Goal: Task Accomplishment & Management: Complete application form

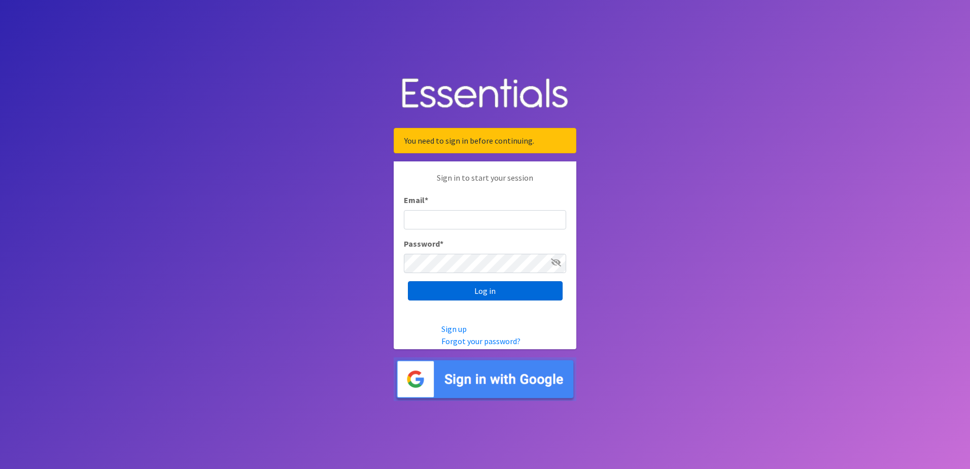
type input "[EMAIL_ADDRESS][DOMAIN_NAME]"
click at [473, 291] on input "Log in" at bounding box center [485, 290] width 155 height 19
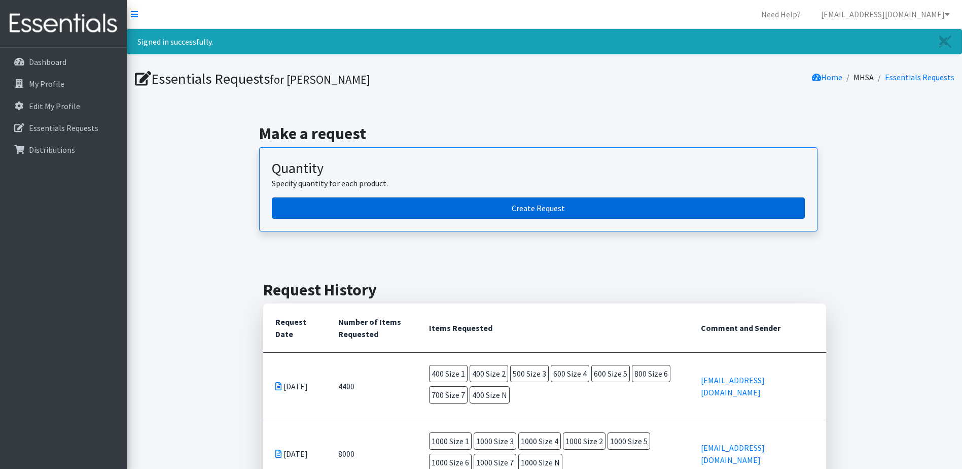
click at [547, 208] on link "Create Request" at bounding box center [538, 207] width 533 height 21
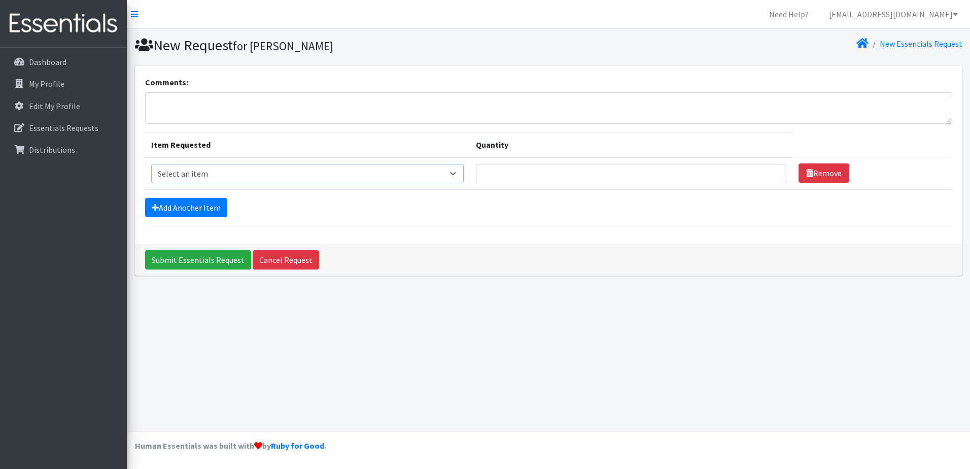
click at [414, 173] on select "Select an item Overnights - L/XL (60-125 lbs) Overnights - S/M (38-65 lbs) Pree…" at bounding box center [307, 173] width 313 height 19
select select "14938"
click at [151, 164] on select "Select an item Overnights - L/XL (60-125 lbs) Overnights - S/M (38-65 lbs) Pree…" at bounding box center [307, 173] width 313 height 19
click at [492, 172] on input "Quantity" at bounding box center [631, 173] width 310 height 19
drag, startPoint x: 198, startPoint y: 172, endPoint x: 152, endPoint y: 176, distance: 46.4
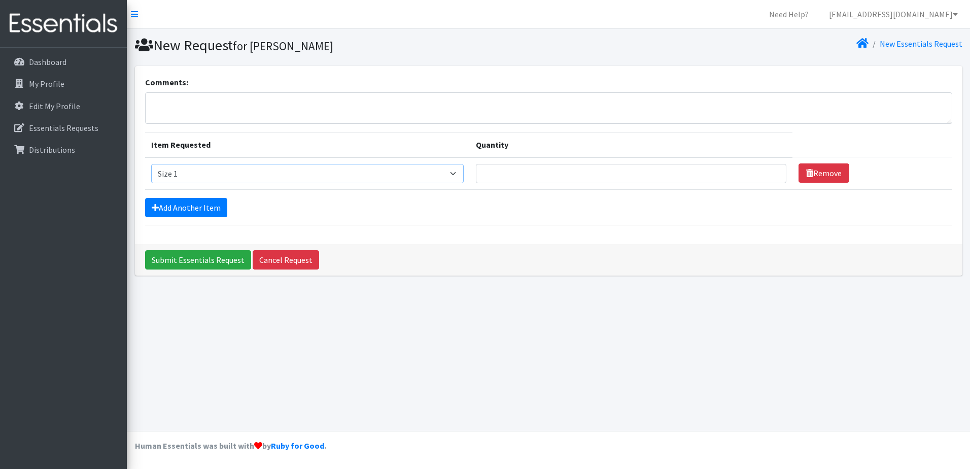
click at [152, 176] on select "Select an item Overnights - L/XL (60-125 lbs) Overnights - S/M (38-65 lbs) Pree…" at bounding box center [307, 173] width 313 height 19
click at [183, 168] on select "Select an item Overnights - L/XL (60-125 lbs) Overnights - S/M (38-65 lbs) Pree…" at bounding box center [307, 173] width 313 height 19
click at [819, 171] on link "Remove" at bounding box center [823, 172] width 51 height 19
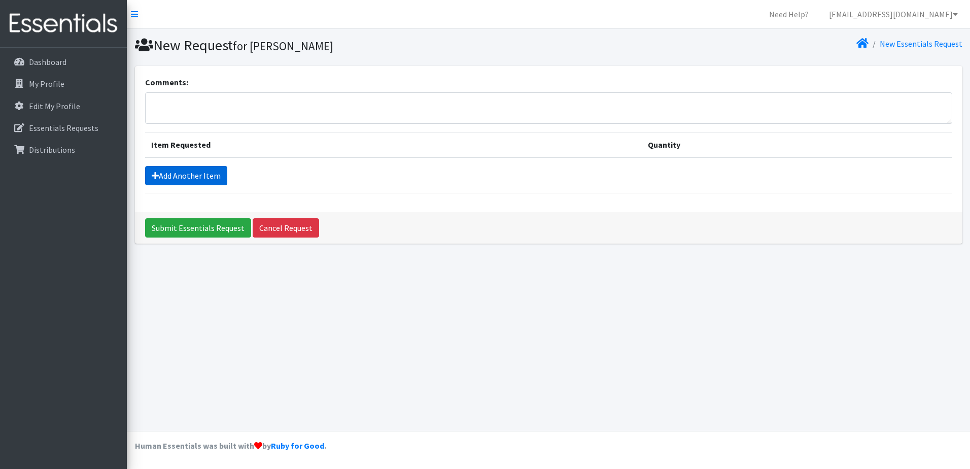
click at [198, 172] on link "Add Another Item" at bounding box center [186, 175] width 82 height 19
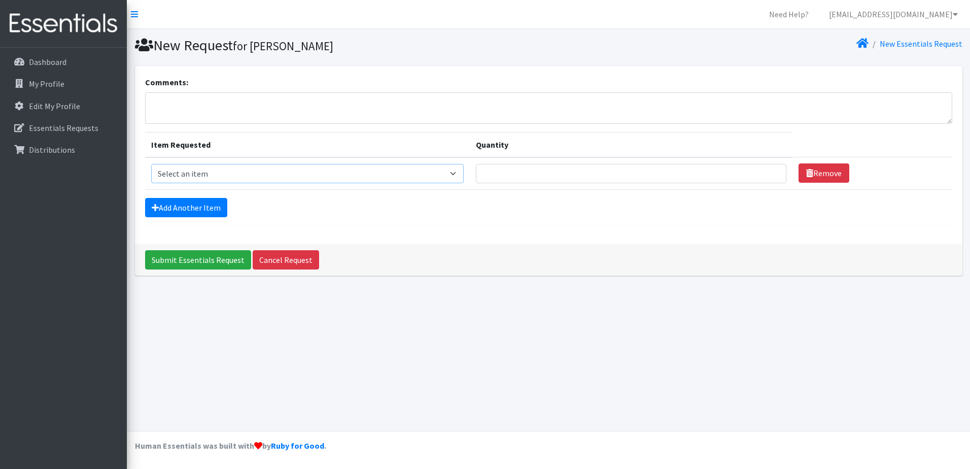
click at [461, 174] on select "Select an item Overnights - L/XL (60-125 lbs) Overnights - S/M (38-65 lbs) Pree…" at bounding box center [307, 173] width 313 height 19
select select "14940"
click at [151, 164] on select "Select an item Overnights - L/XL (60-125 lbs) Overnights - S/M (38-65 lbs) Pree…" at bounding box center [307, 173] width 313 height 19
click at [506, 172] on input "Quantity" at bounding box center [631, 173] width 310 height 19
type input "400"
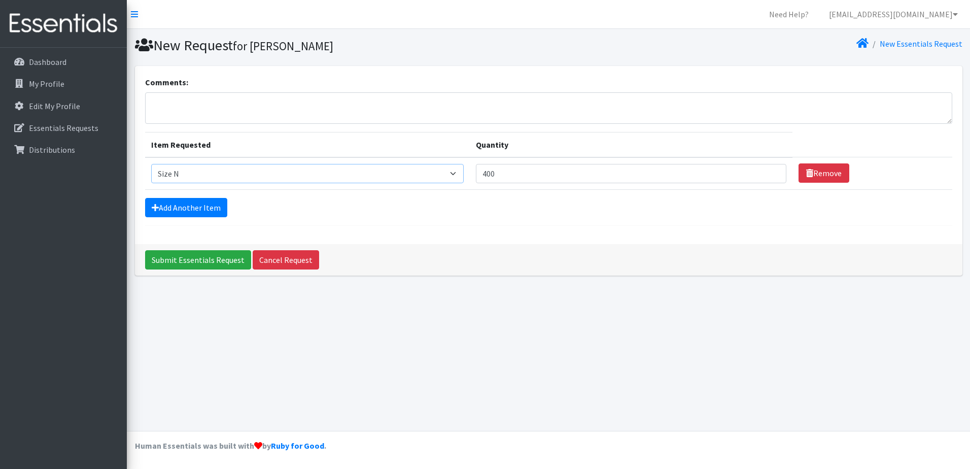
click at [459, 173] on select "Select an item Overnights - L/XL (60-125 lbs) Overnights - S/M (38-65 lbs) Pree…" at bounding box center [307, 173] width 313 height 19
click at [151, 164] on select "Select an item Overnights - L/XL (60-125 lbs) Overnights - S/M (38-65 lbs) Pree…" at bounding box center [307, 173] width 313 height 19
click at [194, 210] on link "Add Another Item" at bounding box center [186, 207] width 82 height 19
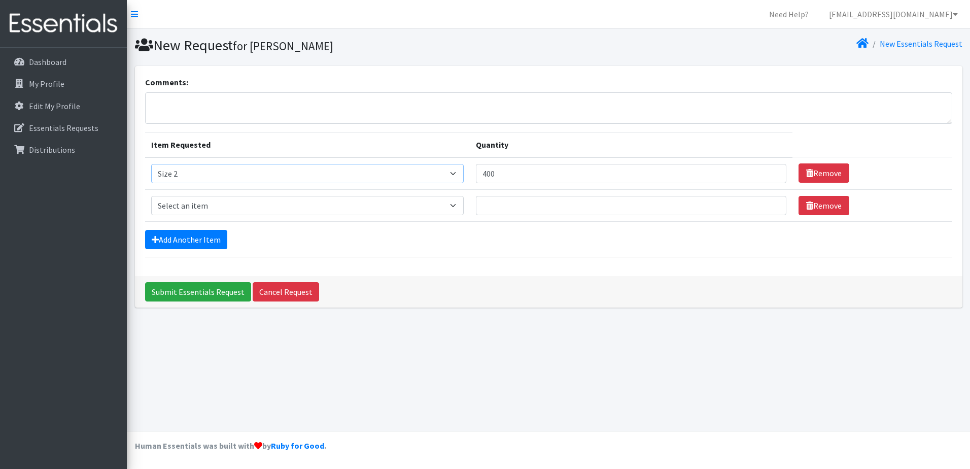
click at [181, 171] on select "Select an item Overnights - L/XL (60-125 lbs) Overnights - S/M (38-65 lbs) Pree…" at bounding box center [307, 173] width 313 height 19
select select "14940"
click at [151, 164] on select "Select an item Overnights - L/XL (60-125 lbs) Overnights - S/M (38-65 lbs) Pree…" at bounding box center [307, 173] width 313 height 19
click at [198, 203] on select "Select an item Overnights - L/XL (60-125 lbs) Overnights - S/M (38-65 lbs) Pree…" at bounding box center [307, 205] width 313 height 19
select select "14919"
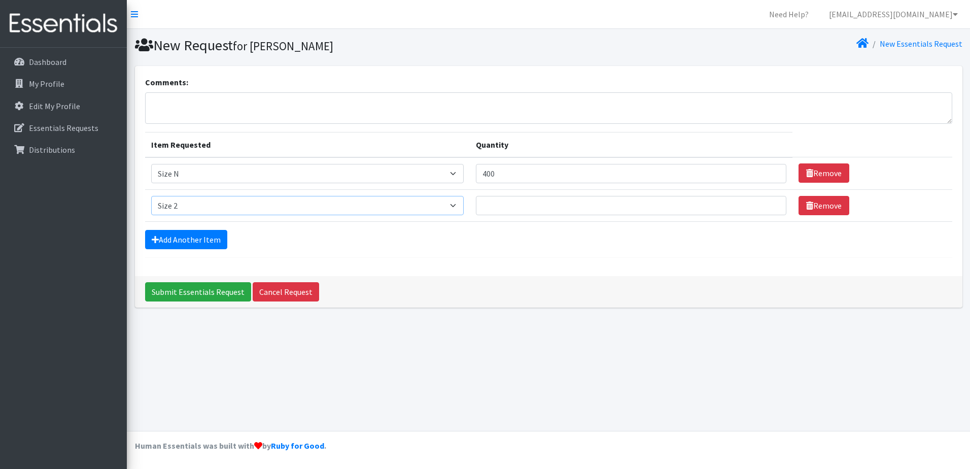
click at [151, 196] on select "Select an item Overnights - L/XL (60-125 lbs) Overnights - S/M (38-65 lbs) Pree…" at bounding box center [307, 205] width 313 height 19
click at [520, 206] on input "Quantity" at bounding box center [631, 205] width 310 height 19
type input "400"
click at [170, 239] on link "Add Another Item" at bounding box center [186, 239] width 82 height 19
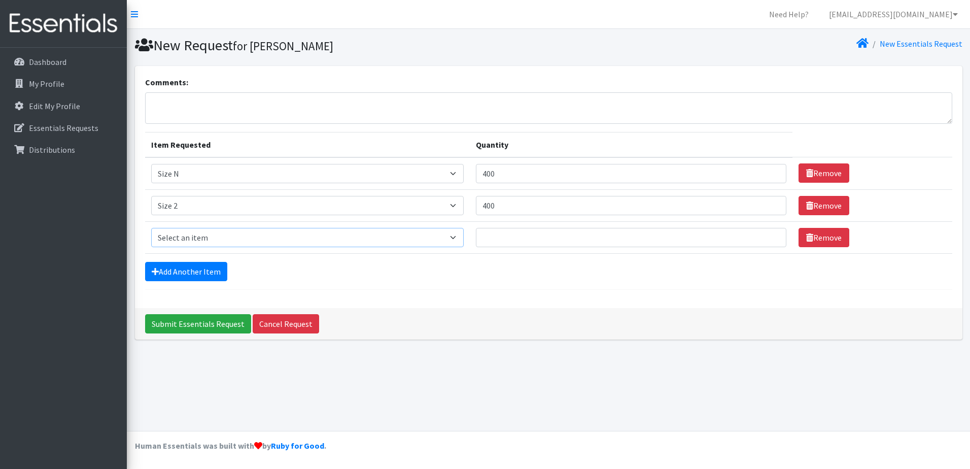
click at [178, 238] on select "Select an item Overnights - L/XL (60-125 lbs) Overnights - S/M (38-65 lbs) Pree…" at bounding box center [307, 237] width 313 height 19
select select "14902"
click at [151, 228] on select "Select an item Overnights - L/XL (60-125 lbs) Overnights - S/M (38-65 lbs) Pree…" at bounding box center [307, 237] width 313 height 19
click at [492, 237] on input "Quantity" at bounding box center [631, 237] width 310 height 19
type input "600"
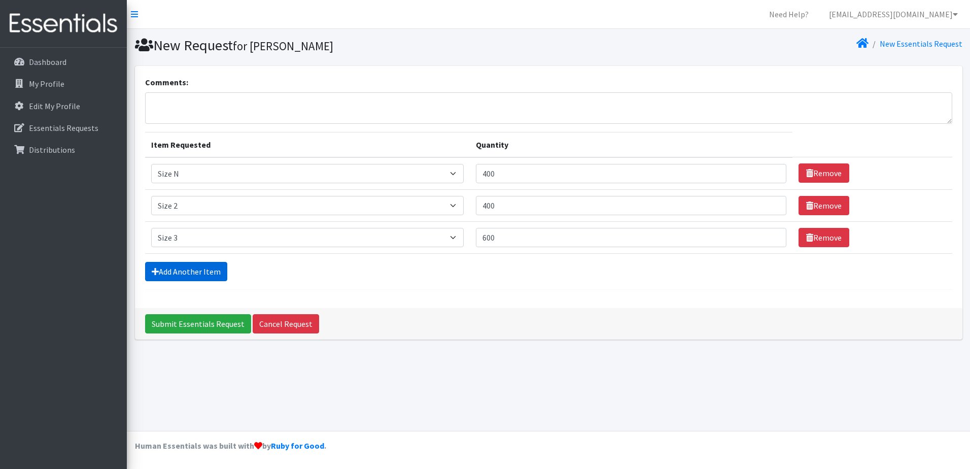
click at [184, 270] on link "Add Another Item" at bounding box center [186, 271] width 82 height 19
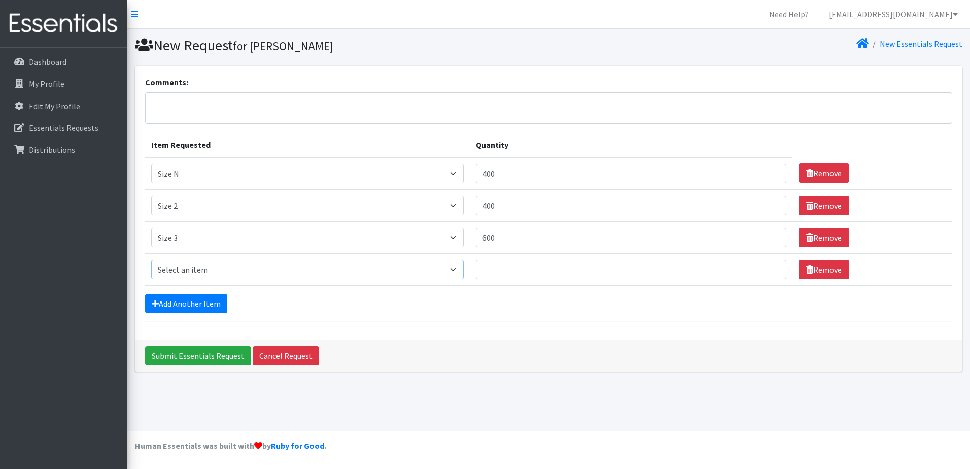
click at [187, 266] on select "Select an item Overnights - L/XL (60-125 lbs) Overnights - S/M (38-65 lbs) Pree…" at bounding box center [307, 269] width 313 height 19
select select "14922"
click at [151, 260] on select "Select an item Overnights - L/XL (60-125 lbs) Overnights - S/M (38-65 lbs) Pree…" at bounding box center [307, 269] width 313 height 19
click at [508, 269] on input "Quantity" at bounding box center [631, 269] width 310 height 19
type input "700"
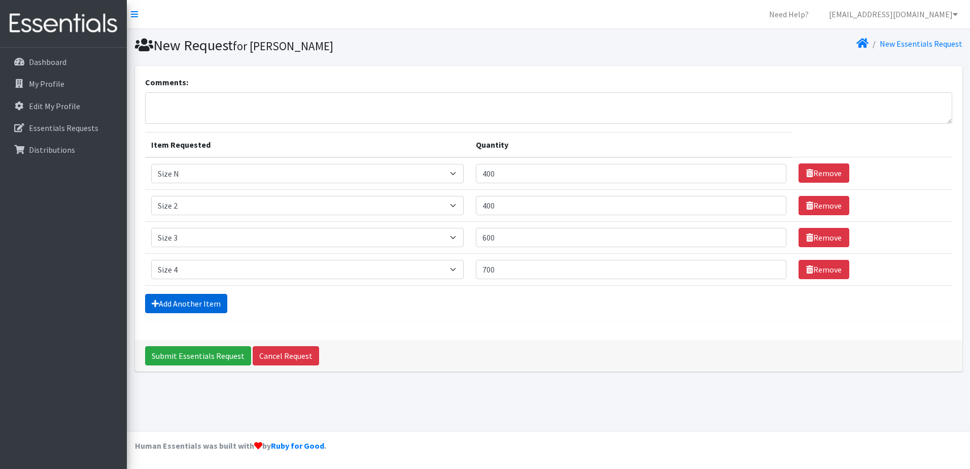
click at [198, 299] on link "Add Another Item" at bounding box center [186, 303] width 82 height 19
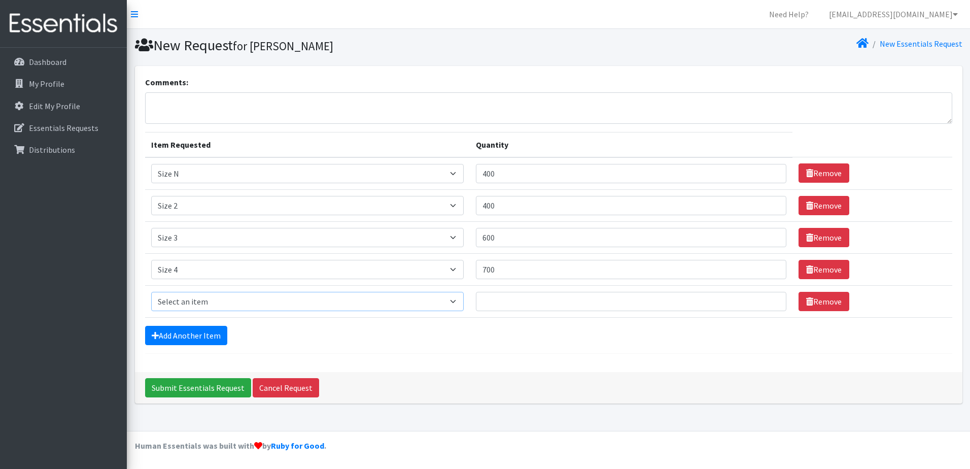
click at [194, 294] on select "Select an item Overnights - L/XL (60-125 lbs) Overnights - S/M (38-65 lbs) Pree…" at bounding box center [307, 301] width 313 height 19
select select "14920"
click at [151, 292] on select "Select an item Overnights - L/XL (60-125 lbs) Overnights - S/M (38-65 lbs) Pree…" at bounding box center [307, 301] width 313 height 19
click at [513, 302] on input "Quantity" at bounding box center [631, 301] width 310 height 19
type input "800"
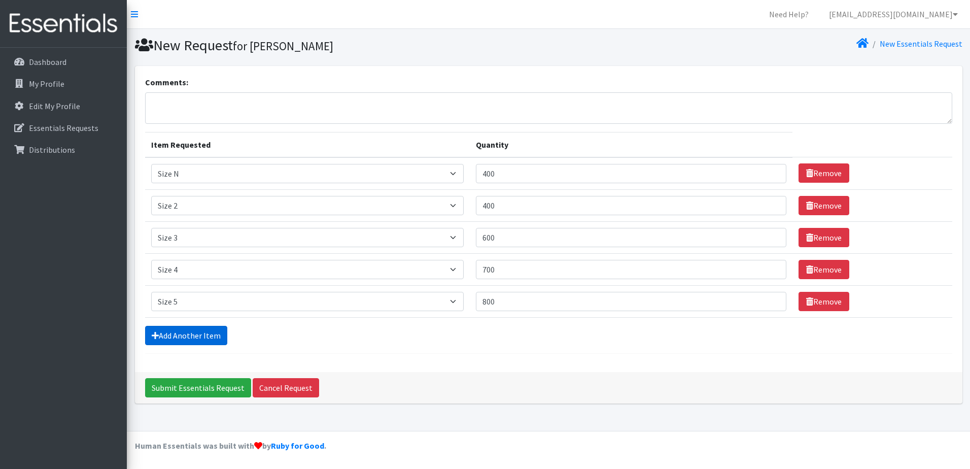
click at [185, 335] on link "Add Another Item" at bounding box center [186, 335] width 82 height 19
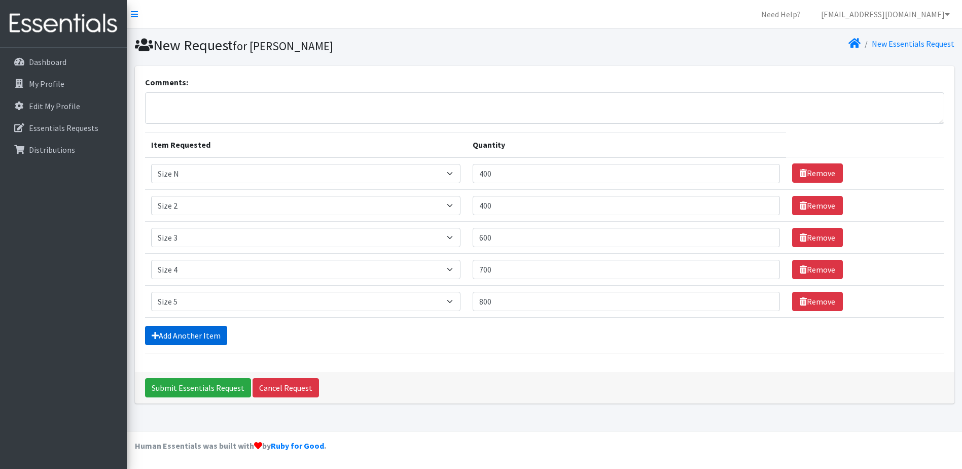
scroll to position [13, 0]
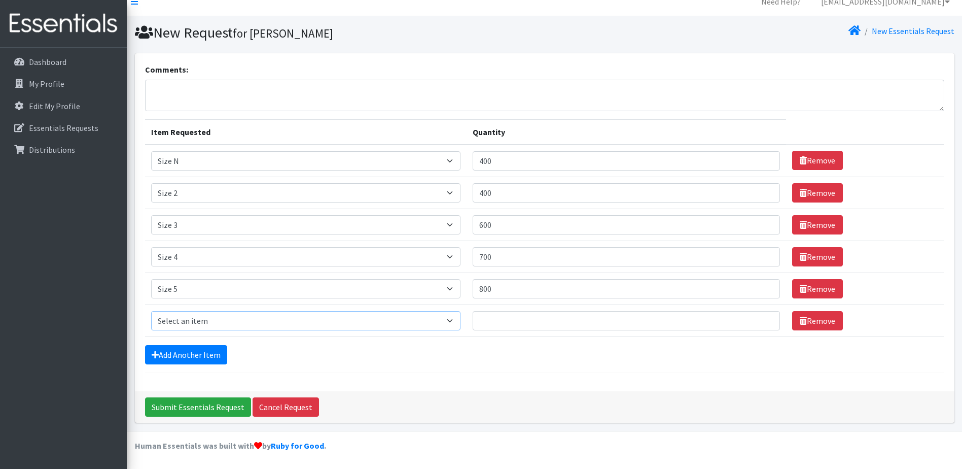
click at [174, 320] on select "Select an item Overnights - L/XL (60-125 lbs) Overnights - S/M (38-65 lbs) Pree…" at bounding box center [306, 320] width 310 height 19
select select "14903"
click at [151, 311] on select "Select an item Overnights - L/XL (60-125 lbs) Overnights - S/M (38-65 lbs) Pree…" at bounding box center [306, 320] width 310 height 19
click at [501, 325] on input "Quantity" at bounding box center [626, 320] width 307 height 19
type input "800"
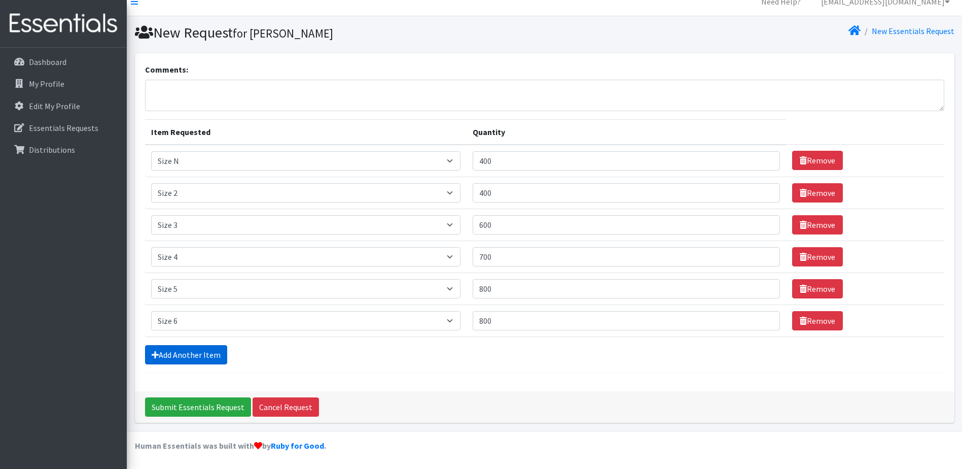
click at [184, 355] on link "Add Another Item" at bounding box center [186, 354] width 82 height 19
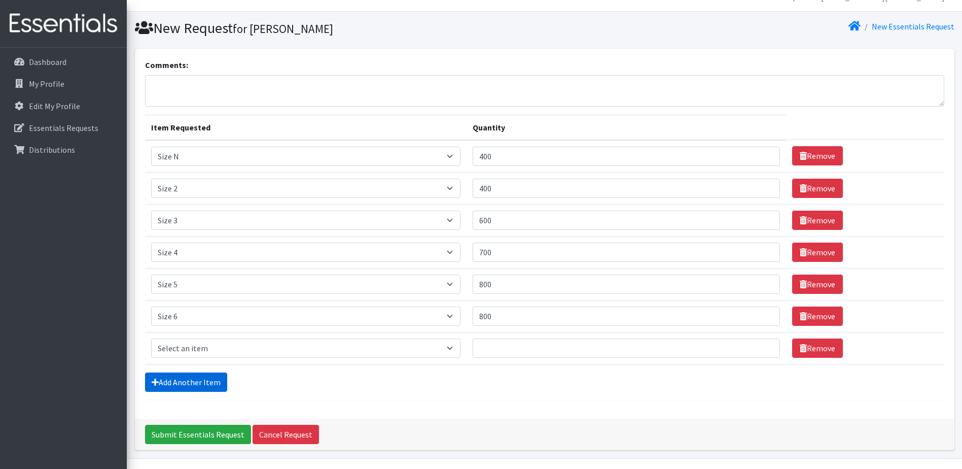
scroll to position [45, 0]
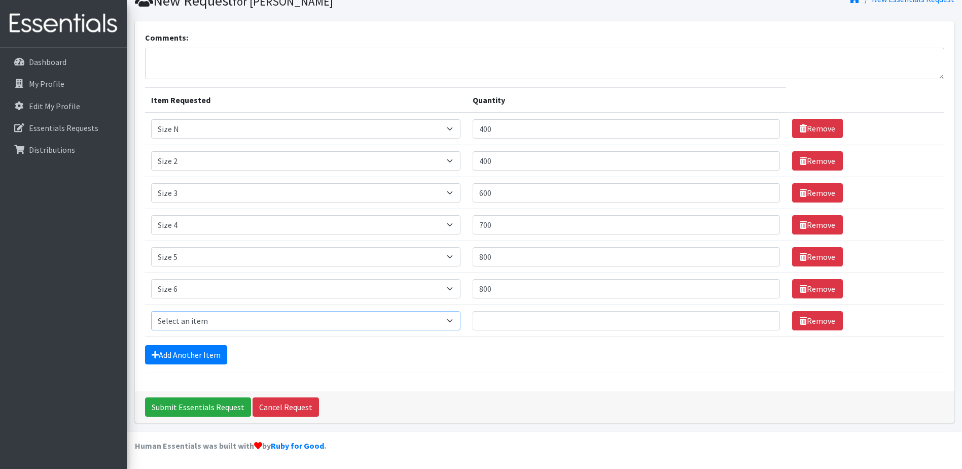
click at [184, 319] on select "Select an item Overnights - L/XL (60-125 lbs) Overnights - S/M (38-65 lbs) Pree…" at bounding box center [306, 320] width 310 height 19
select select "14916"
click at [151, 311] on select "Select an item Overnights - L/XL (60-125 lbs) Overnights - S/M (38-65 lbs) Pree…" at bounding box center [306, 320] width 310 height 19
click at [487, 322] on input "Quantity" at bounding box center [626, 320] width 307 height 19
type input "1000"
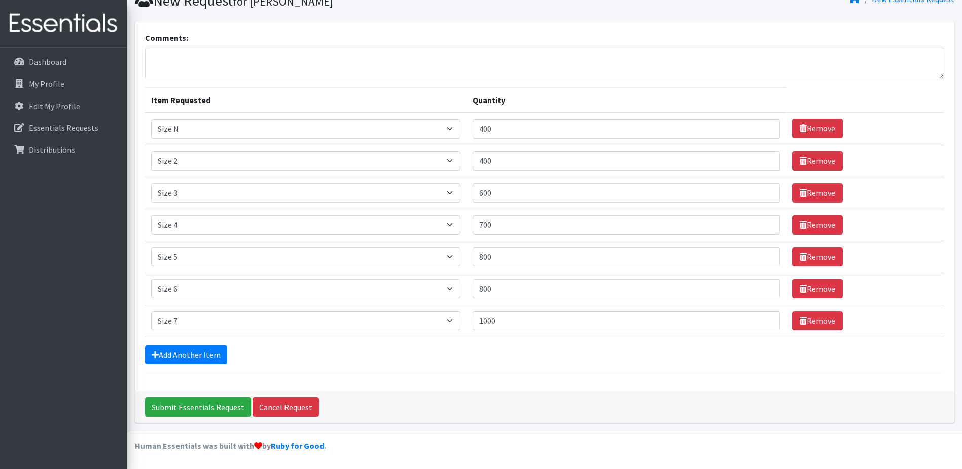
click at [500, 363] on div "Add Another Item" at bounding box center [544, 354] width 799 height 19
click at [201, 403] on input "Submit Essentials Request" at bounding box center [198, 406] width 106 height 19
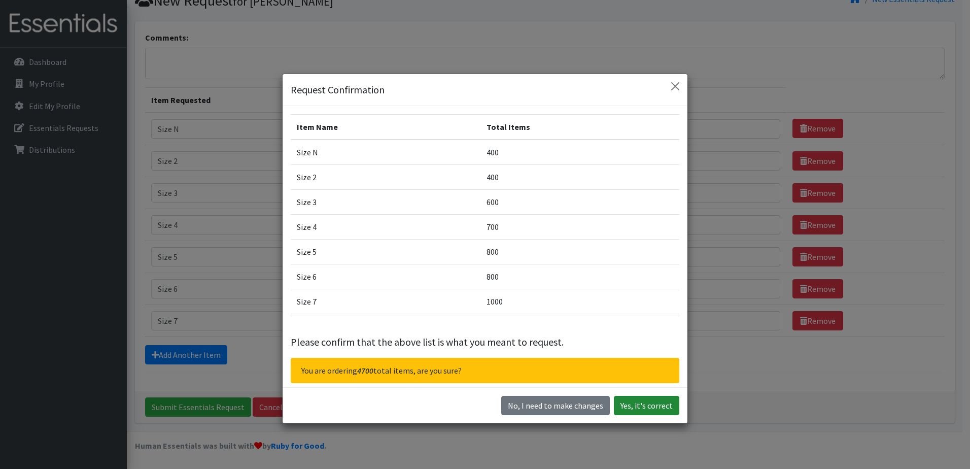
click at [640, 406] on button "Yes, it's correct" at bounding box center [646, 405] width 65 height 19
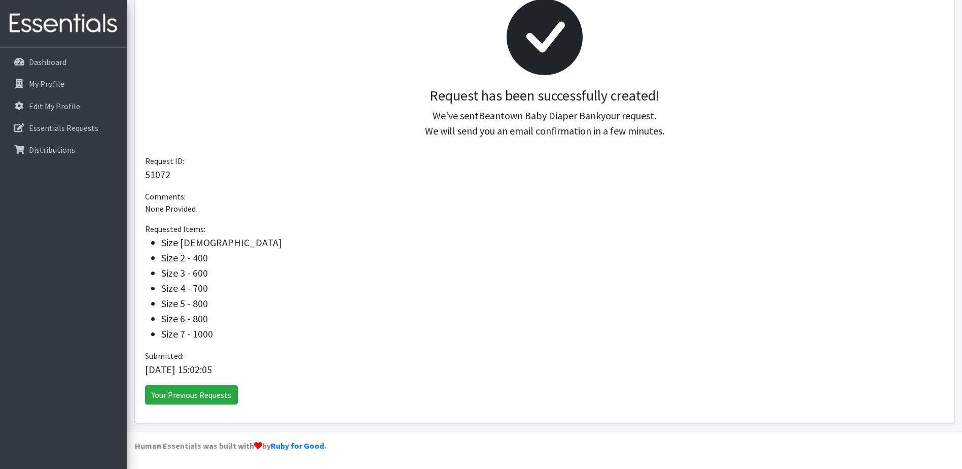
scroll to position [89, 0]
